Goal: Information Seeking & Learning: Learn about a topic

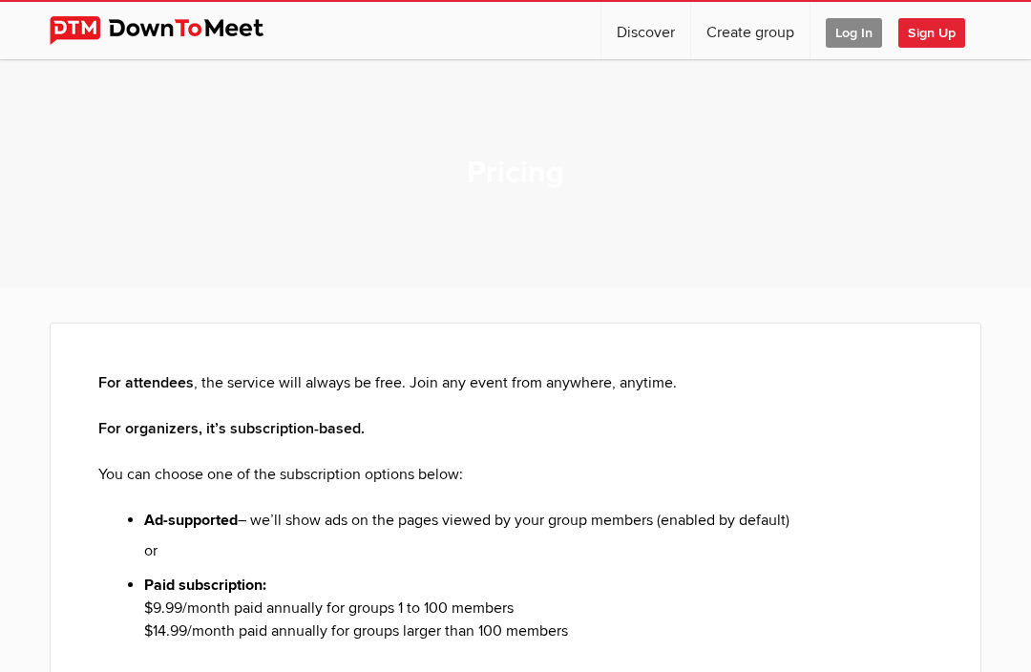
click at [641, 48] on link "Discover" at bounding box center [646, 30] width 89 height 57
select select "null"
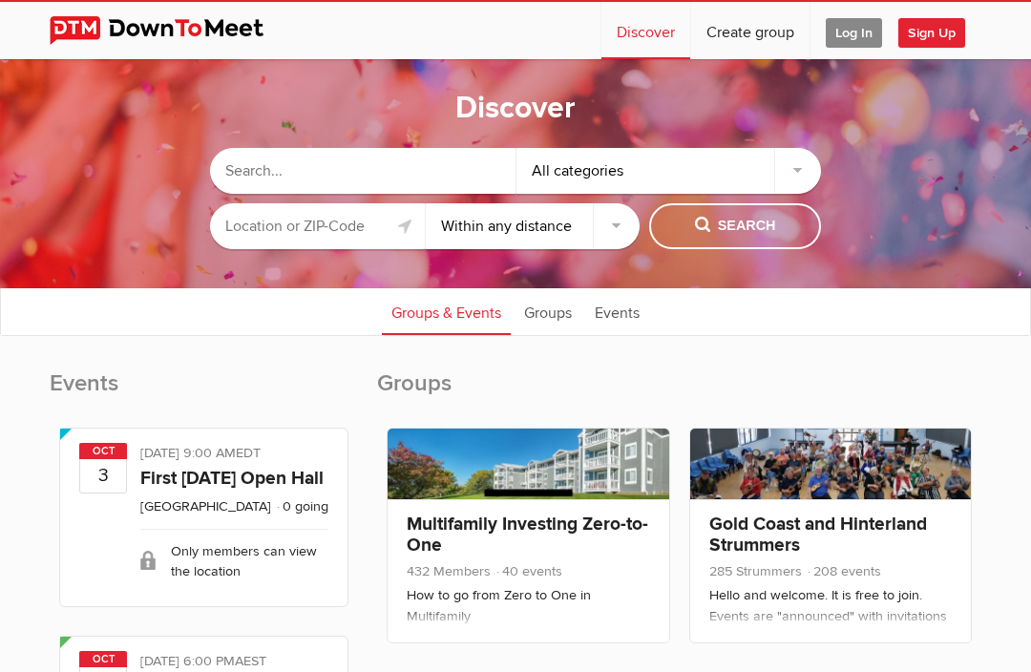
click at [407, 177] on input "text" at bounding box center [363, 171] width 306 height 46
click at [362, 228] on input "text" at bounding box center [317, 226] width 215 height 46
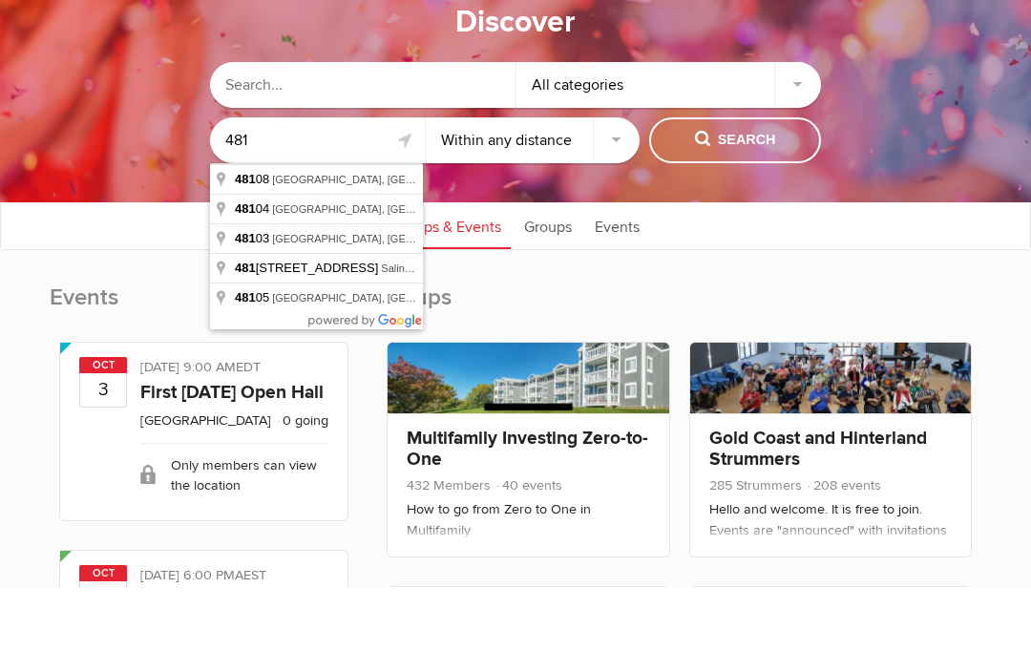
type input "[GEOGRAPHIC_DATA], [GEOGRAPHIC_DATA]"
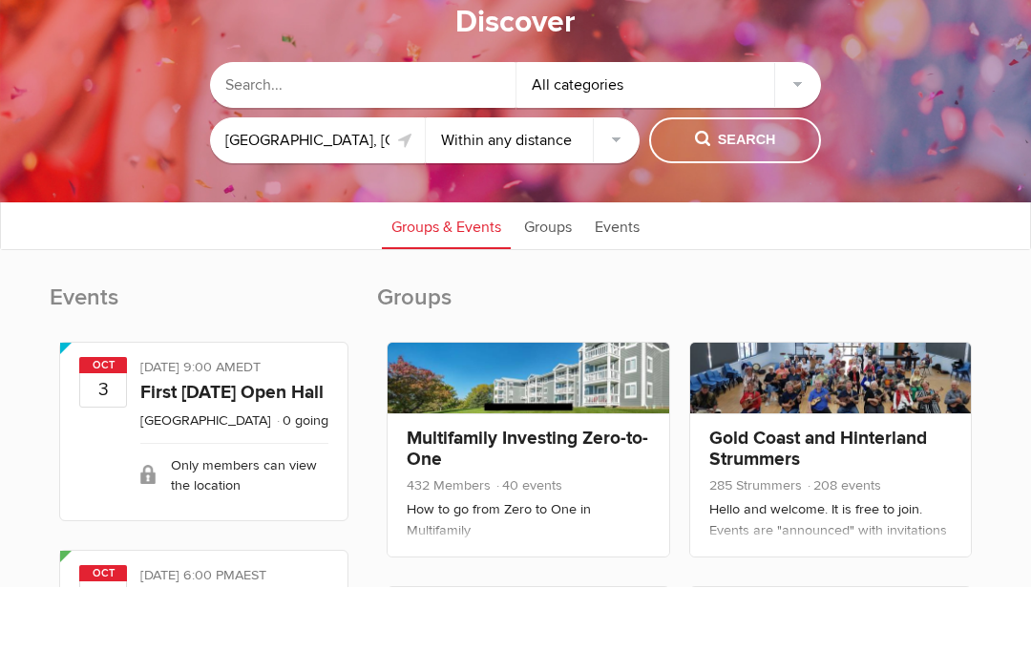
scroll to position [86, 0]
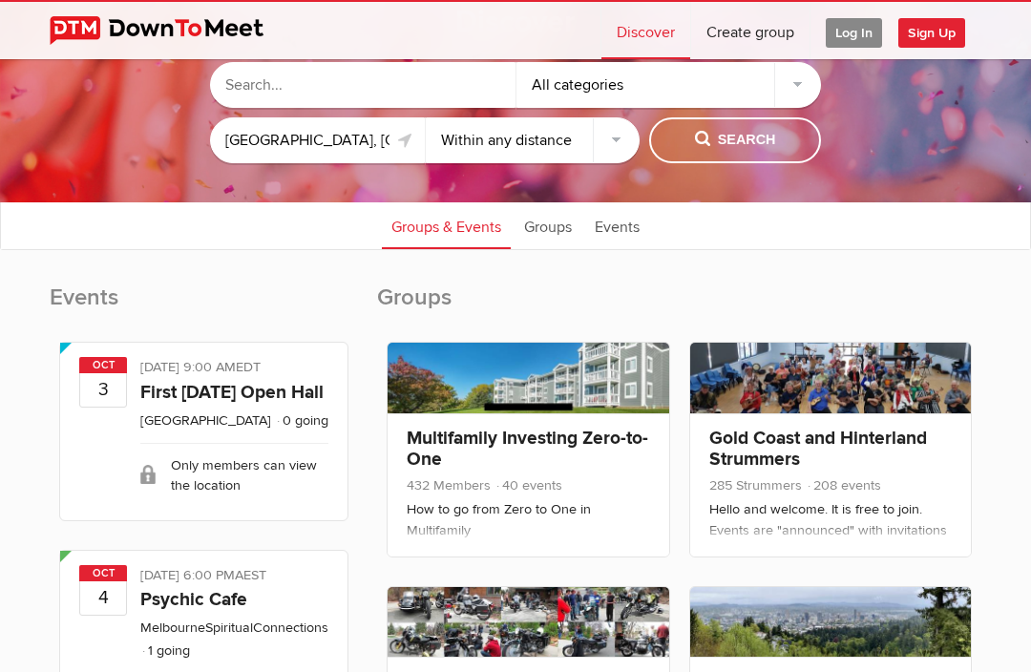
click at [765, 155] on button "Search" at bounding box center [735, 140] width 172 height 46
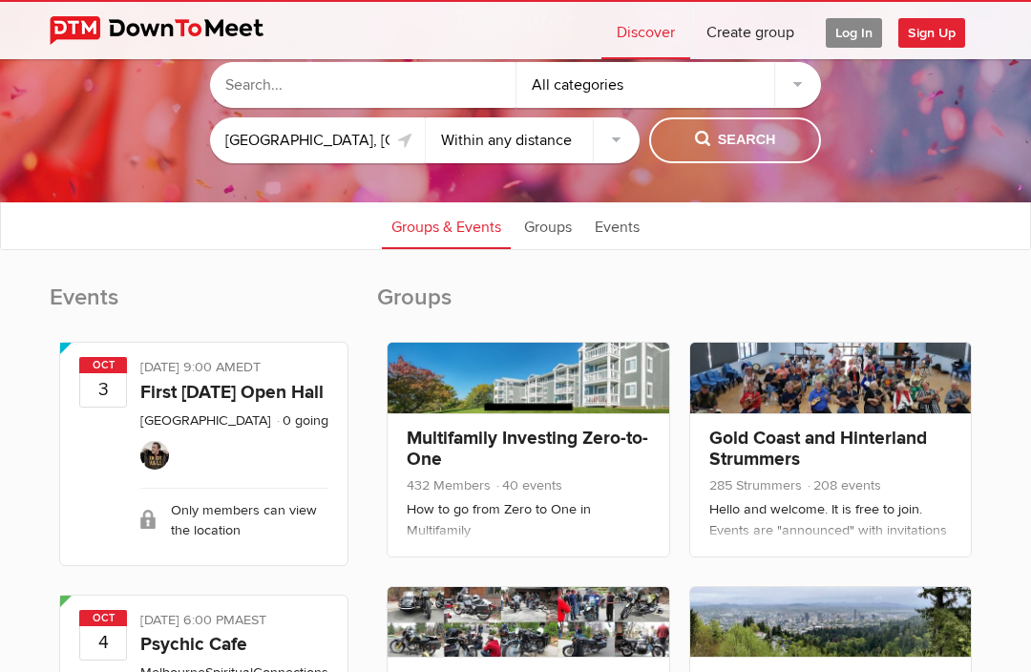
click at [754, 137] on span "Search" at bounding box center [735, 140] width 81 height 21
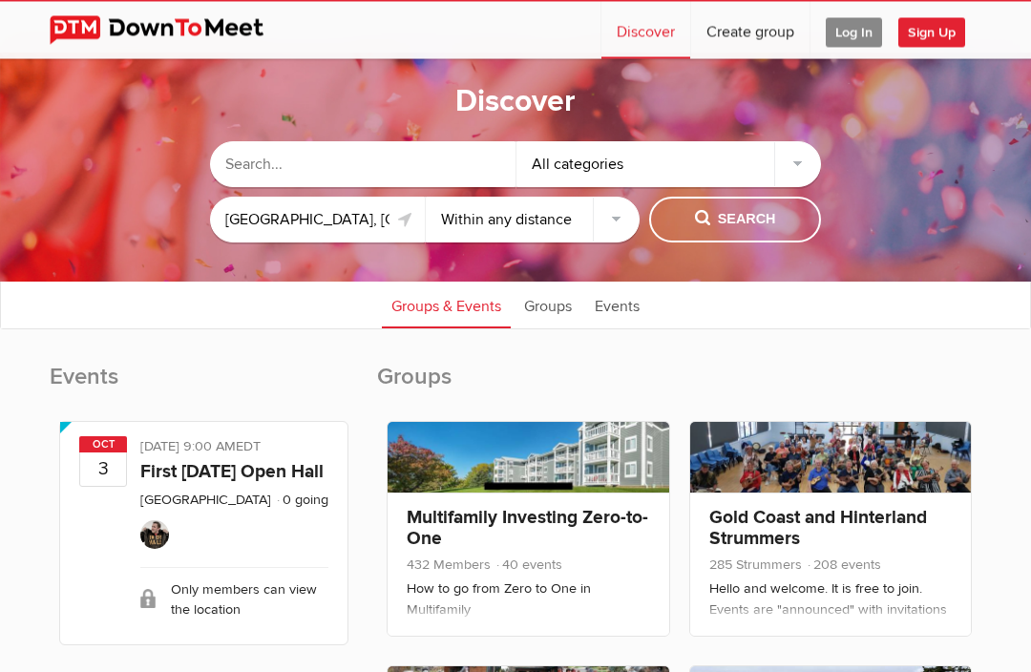
scroll to position [0, 0]
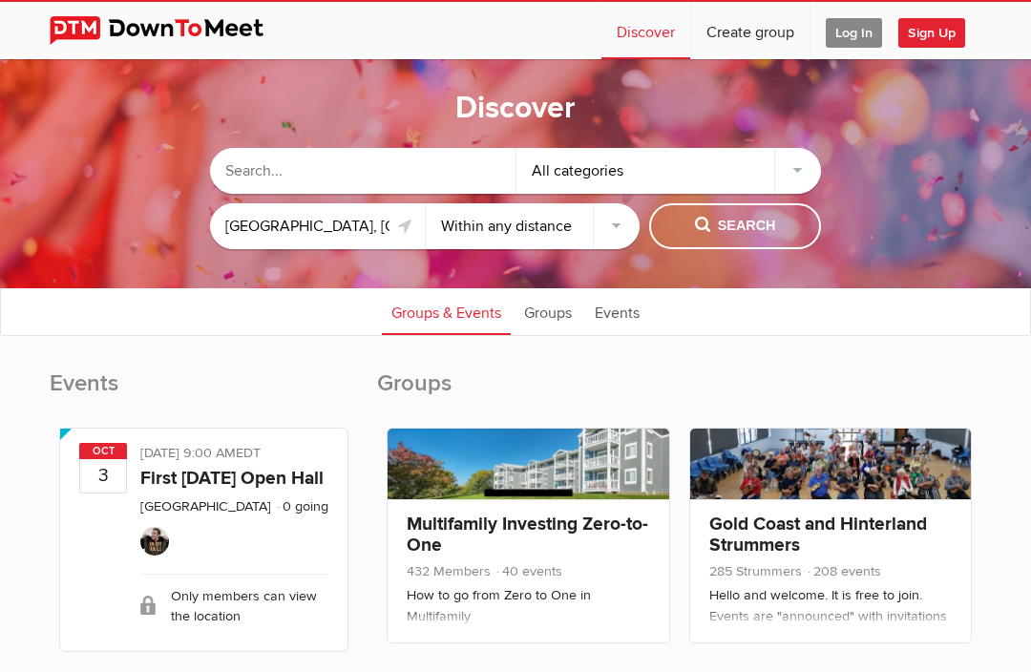
click at [754, 217] on span "Search" at bounding box center [735, 226] width 81 height 21
click at [815, 169] on div "All categories" at bounding box center [670, 171] width 306 height 46
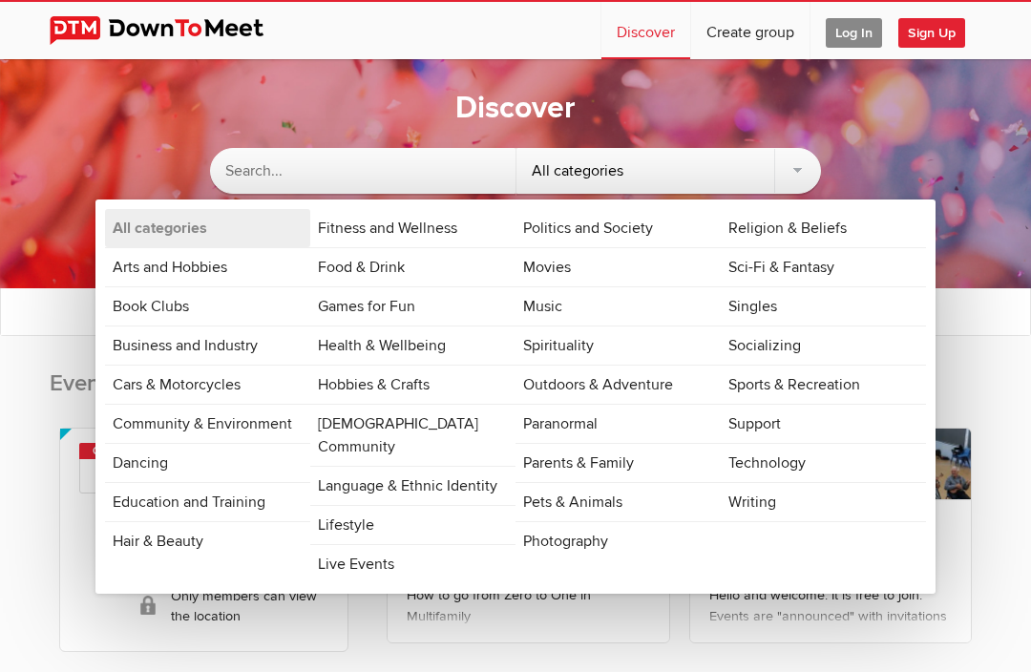
click at [226, 476] on link "Dancing" at bounding box center [207, 463] width 205 height 38
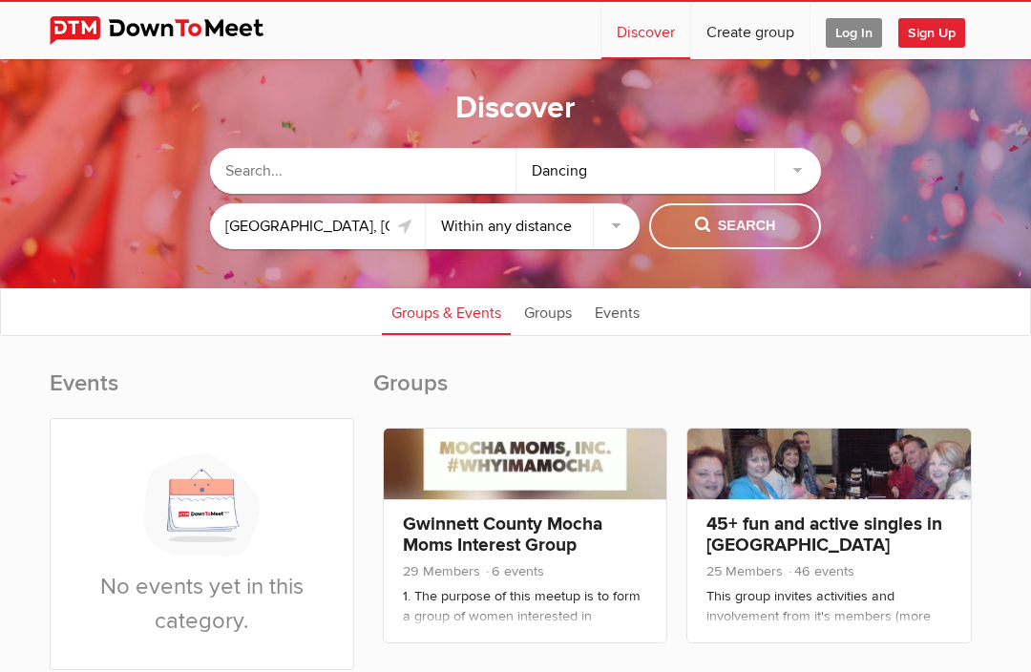
click at [799, 165] on div "Dancing" at bounding box center [670, 171] width 306 height 46
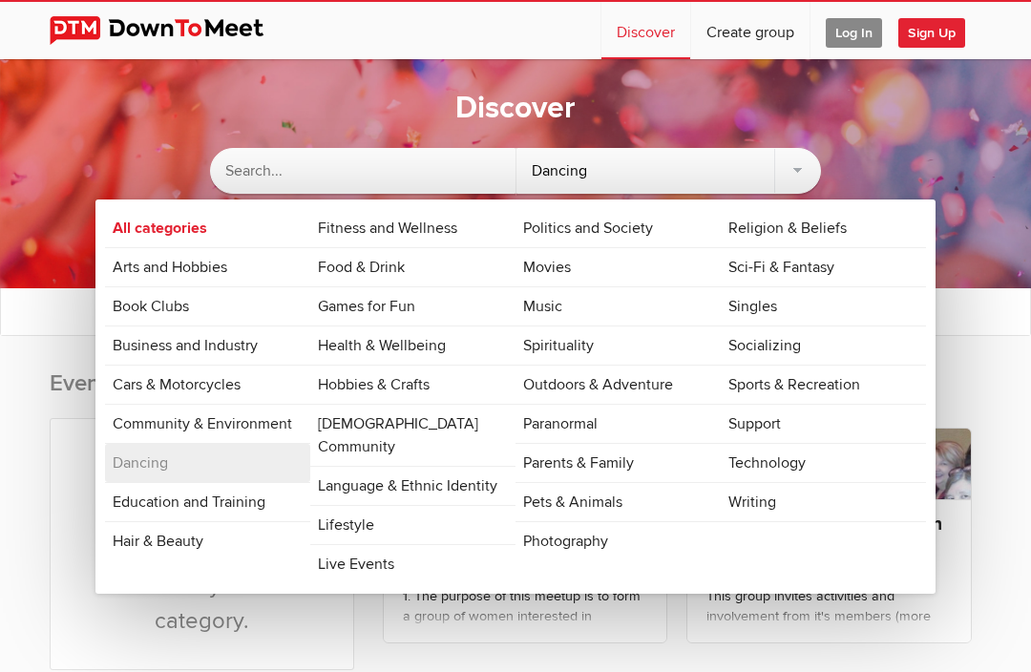
click at [405, 268] on link "Food & Drink" at bounding box center [412, 267] width 205 height 38
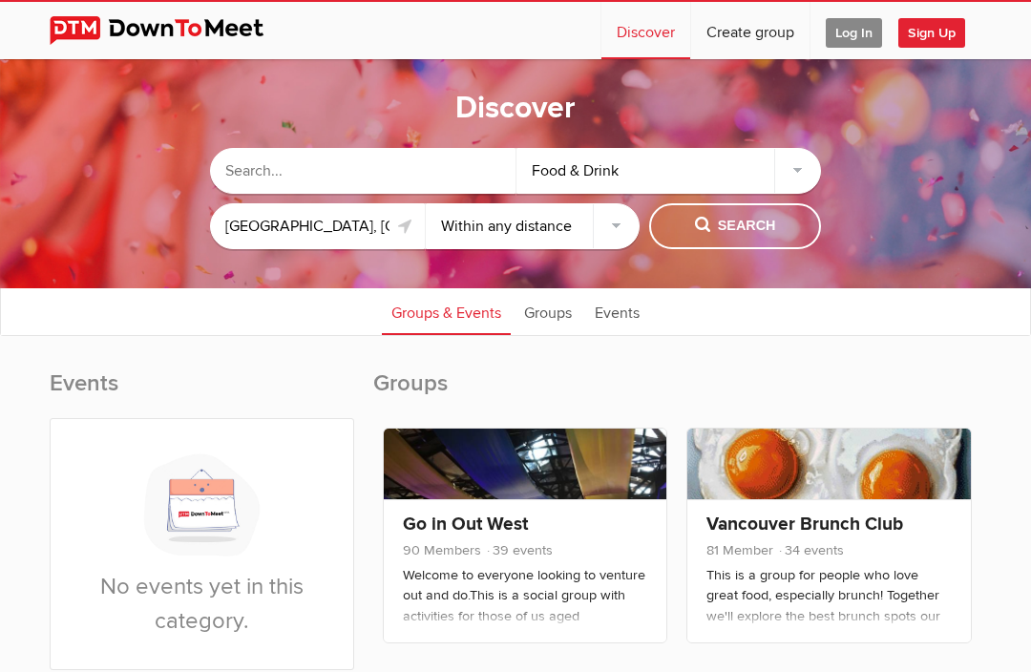
click at [622, 225] on select "Within 10 miles Within 25 miles Within 50 miles Within 100 miles Within any dis…" at bounding box center [533, 226] width 215 height 46
click at [768, 221] on span "Search" at bounding box center [735, 226] width 81 height 21
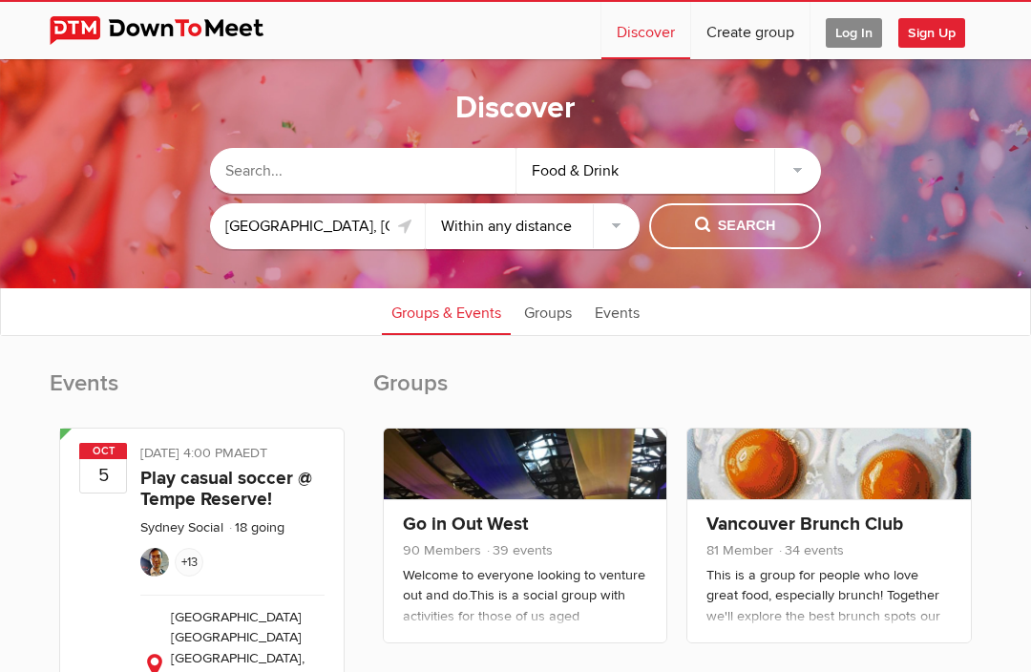
click at [356, 219] on input "[GEOGRAPHIC_DATA], [GEOGRAPHIC_DATA]" at bounding box center [317, 226] width 215 height 46
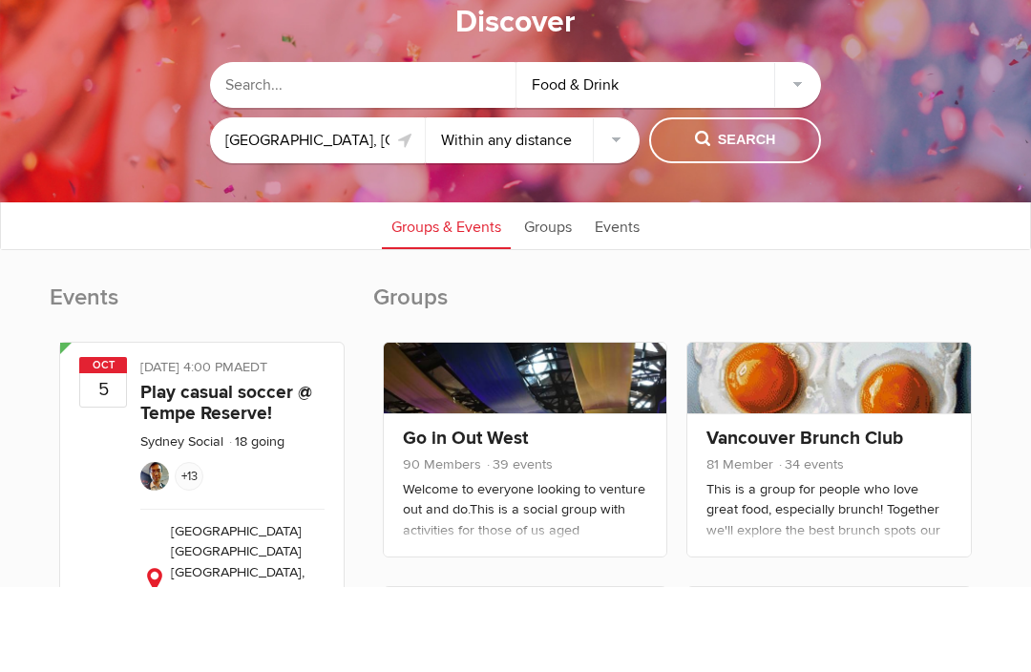
click at [306, 203] on input "[GEOGRAPHIC_DATA], [GEOGRAPHIC_DATA]" at bounding box center [317, 226] width 215 height 46
click at [370, 203] on input "[GEOGRAPHIC_DATA], [GEOGRAPHIC_DATA]" at bounding box center [317, 226] width 215 height 46
click at [410, 215] on link at bounding box center [405, 226] width 23 height 23
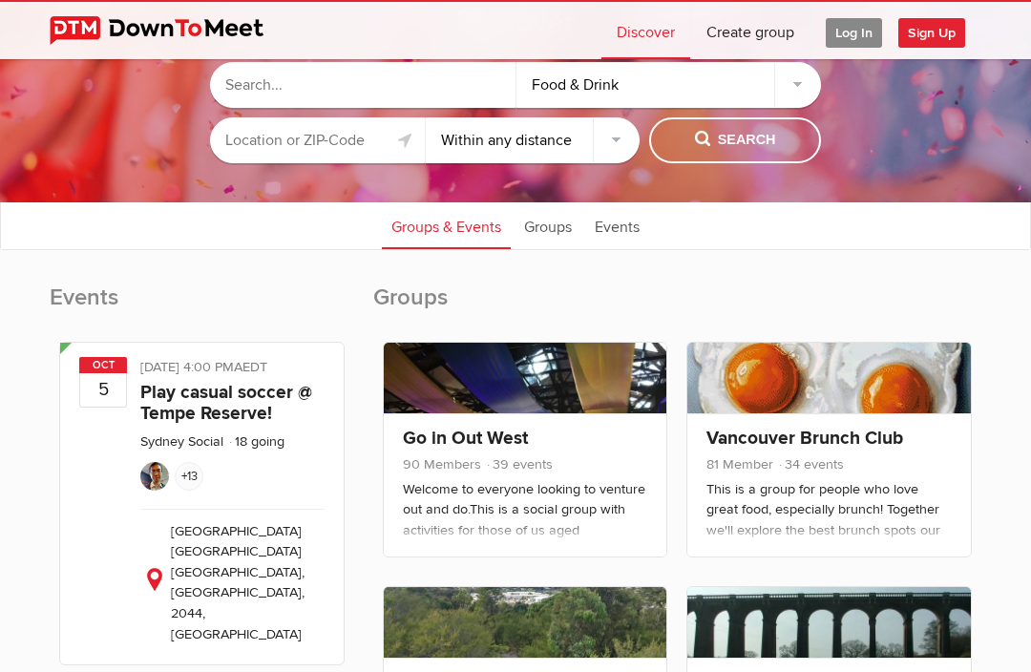
click at [349, 148] on input "text" at bounding box center [317, 140] width 215 height 46
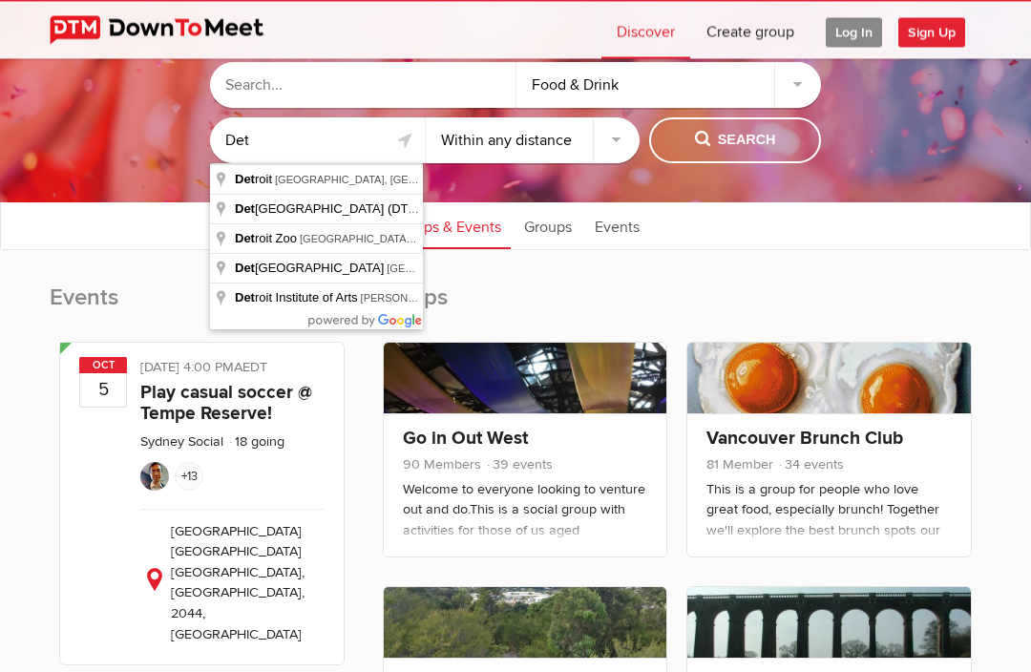
type input "[GEOGRAPHIC_DATA], [GEOGRAPHIC_DATA], [GEOGRAPHIC_DATA]"
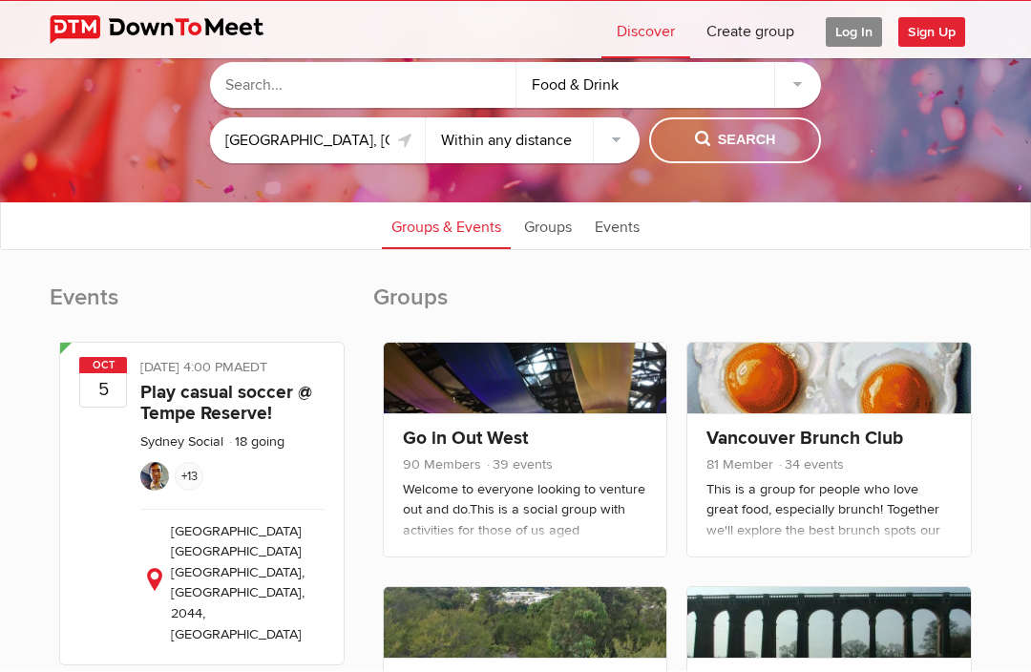
click at [743, 133] on span "Search" at bounding box center [735, 141] width 81 height 21
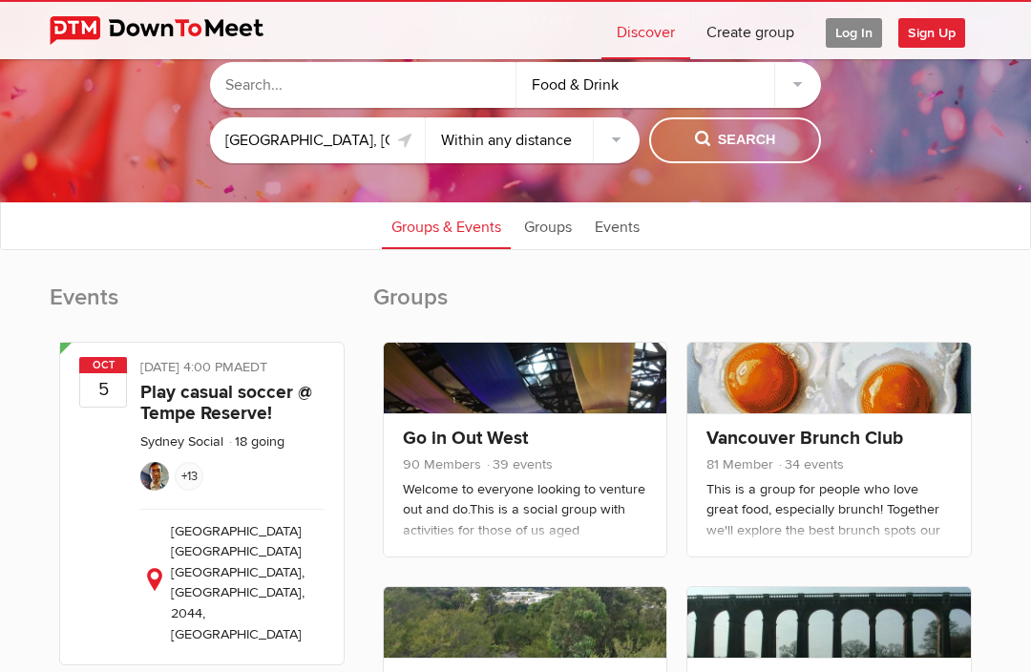
click at [365, 158] on input "[GEOGRAPHIC_DATA], [GEOGRAPHIC_DATA], [GEOGRAPHIC_DATA]" at bounding box center [317, 140] width 215 height 46
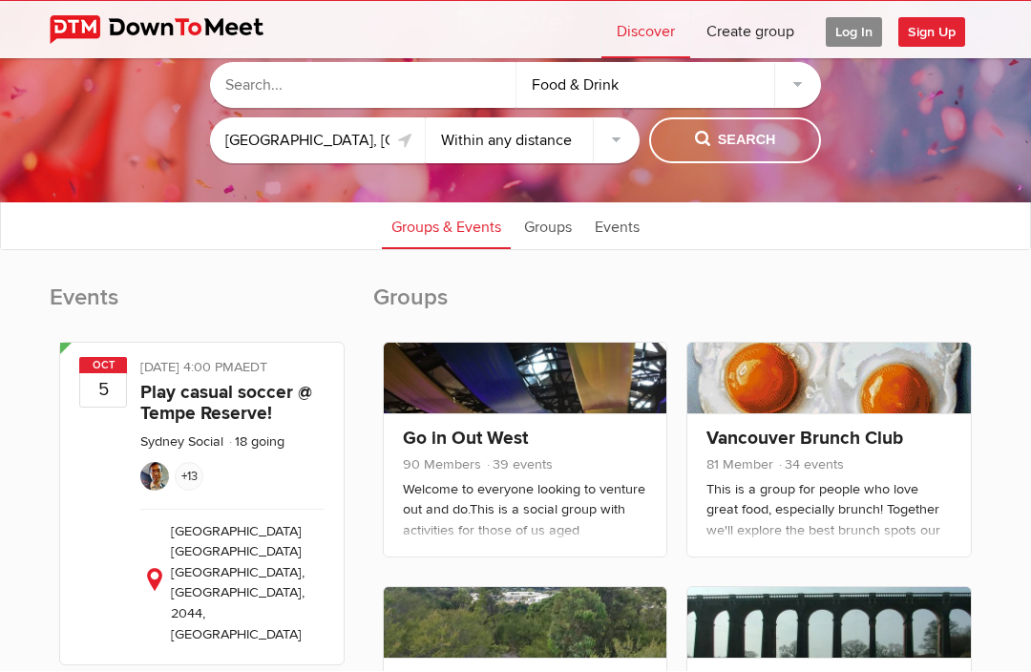
click at [556, 225] on link "Groups" at bounding box center [548, 226] width 67 height 48
